Goal: Find specific page/section

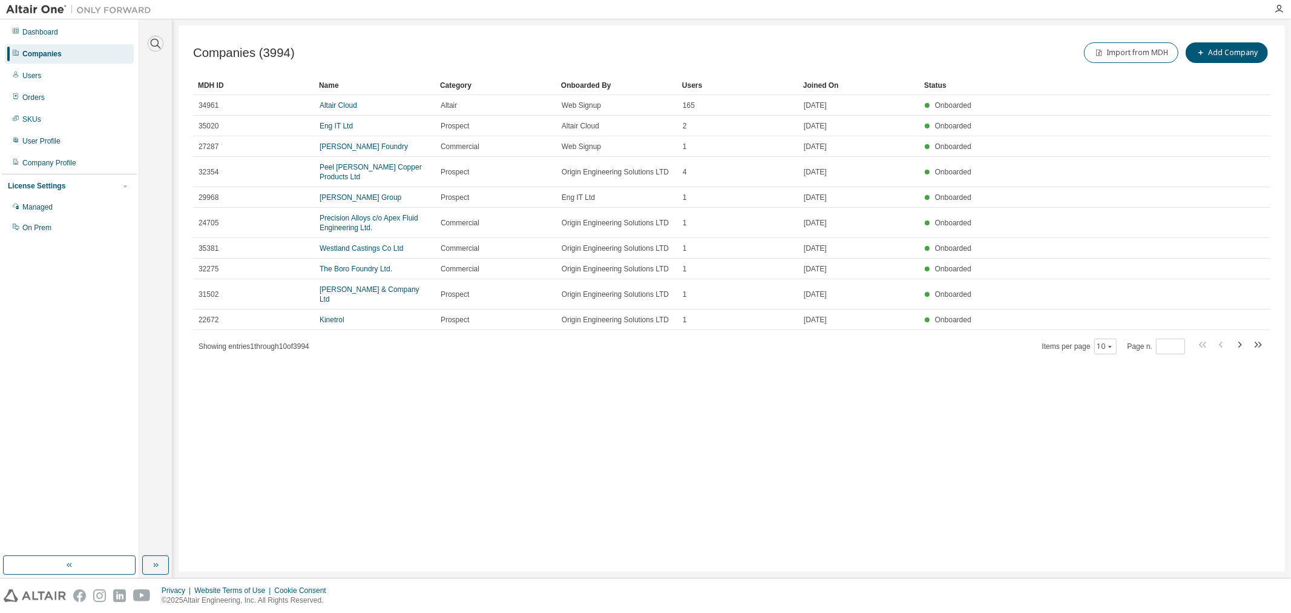
drag, startPoint x: 153, startPoint y: 43, endPoint x: 163, endPoint y: 61, distance: 20.7
click at [151, 43] on icon "button" at bounding box center [155, 43] width 15 height 15
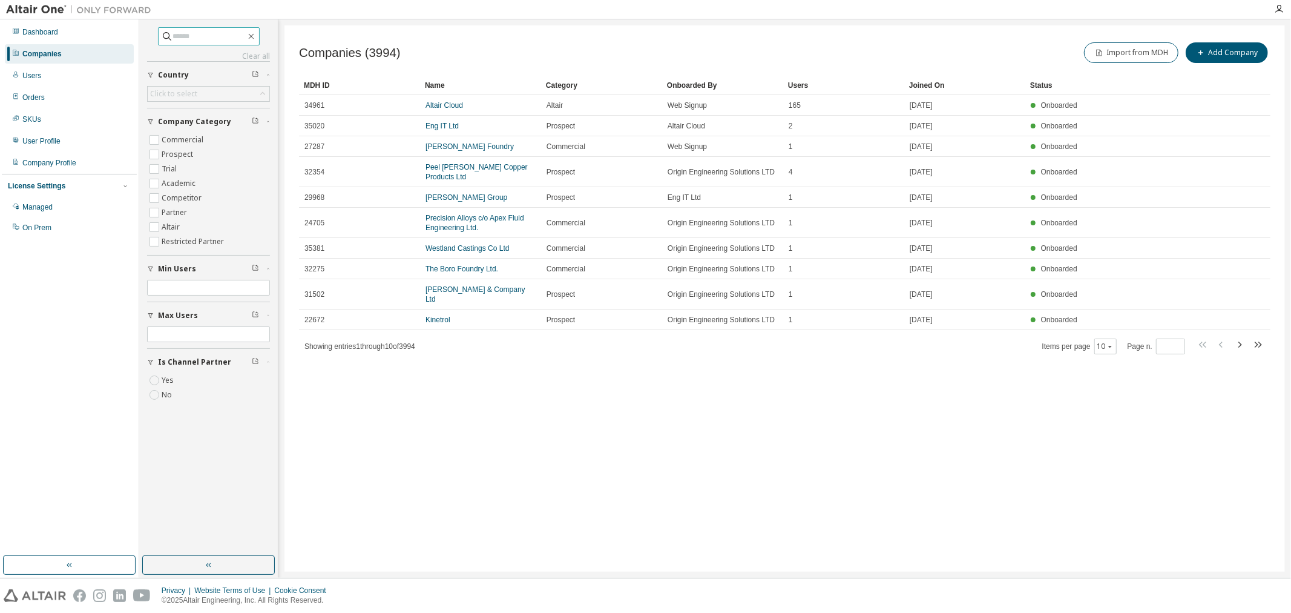
click at [190, 37] on input "text" at bounding box center [209, 36] width 73 height 12
type input "********"
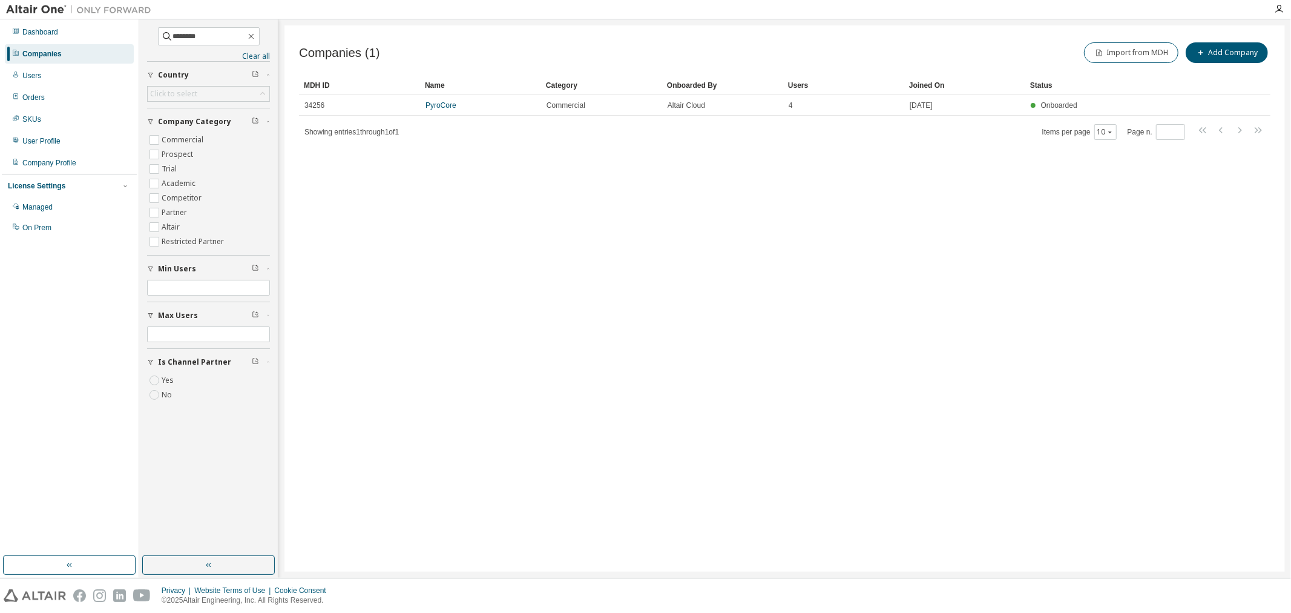
click at [432, 109] on link "PyroCore" at bounding box center [441, 105] width 31 height 8
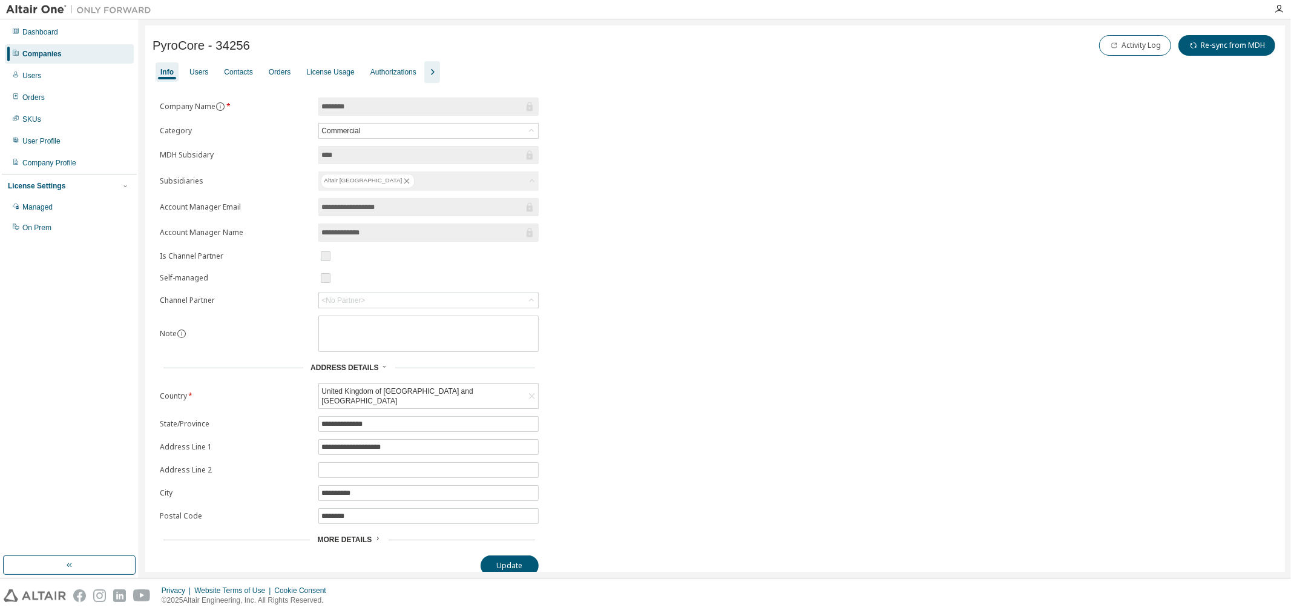
drag, startPoint x: 199, startPoint y: 68, endPoint x: 205, endPoint y: 68, distance: 6.1
click at [199, 68] on div "Users" at bounding box center [198, 72] width 19 height 10
